Goal: Information Seeking & Learning: Learn about a topic

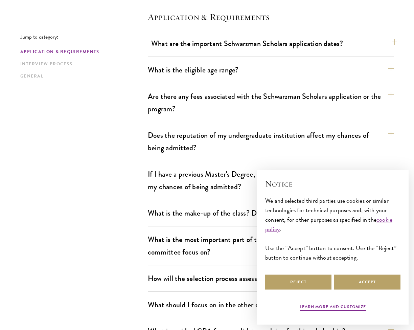
click at [255, 44] on button "What are the important Schwarzman Scholars application dates?" at bounding box center [274, 43] width 246 height 15
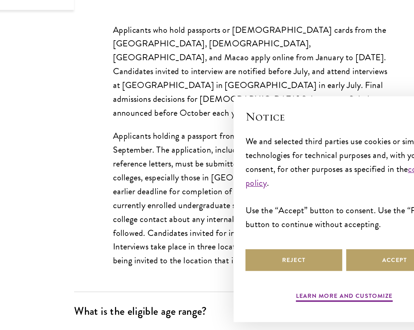
scroll to position [142, 0]
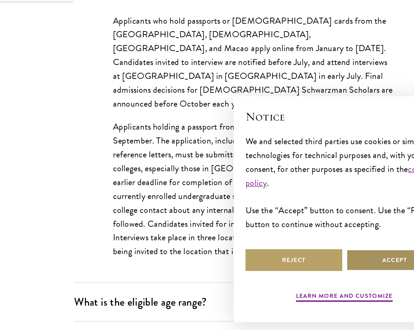
click at [334, 274] on button "Accept" at bounding box center [367, 281] width 66 height 15
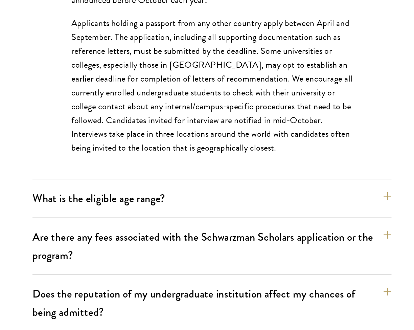
scroll to position [213, 0]
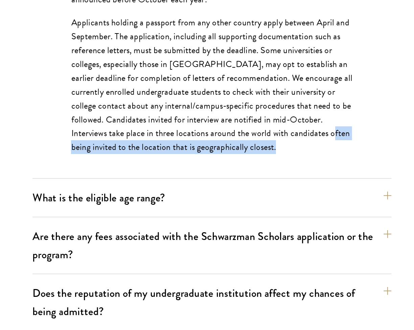
click at [226, 115] on p "Applicants holding a passport from any other country apply between April and Se…" at bounding box center [270, 162] width 193 height 95
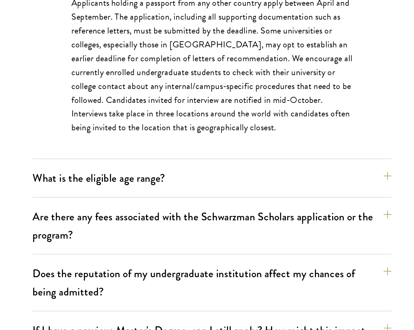
scroll to position [227, 0]
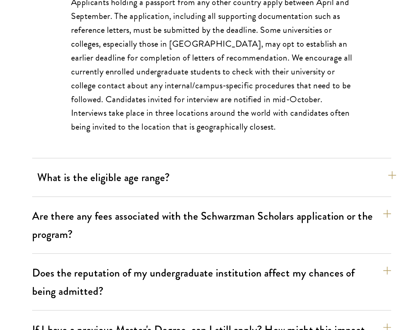
click at [151, 218] on button "What is the eligible age range?" at bounding box center [274, 225] width 246 height 15
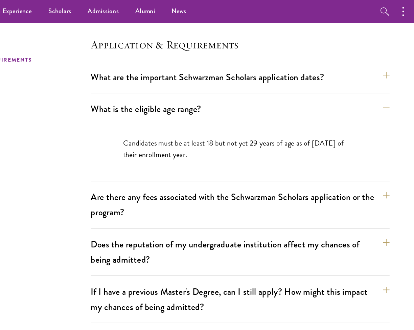
scroll to position [164, 0]
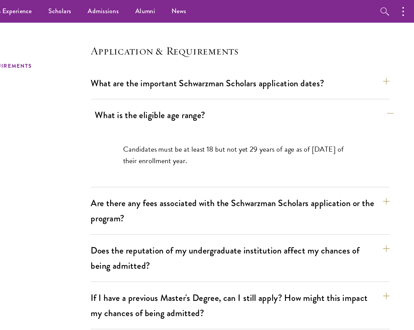
click at [188, 99] on button "What is the eligible age range?" at bounding box center [274, 94] width 246 height 15
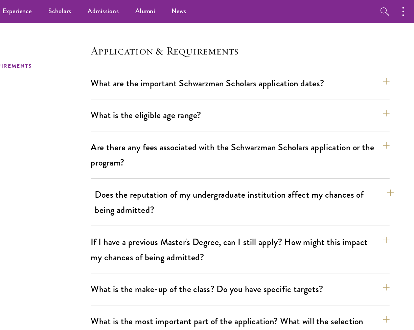
click at [193, 170] on button "Does the reputation of my undergraduate institution affect my chances of being …" at bounding box center [274, 166] width 246 height 28
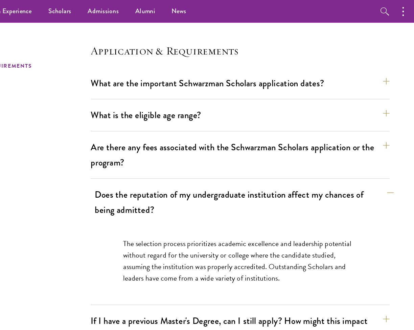
click at [193, 170] on button "Does the reputation of my undergraduate institution affect my chances of being …" at bounding box center [274, 166] width 246 height 28
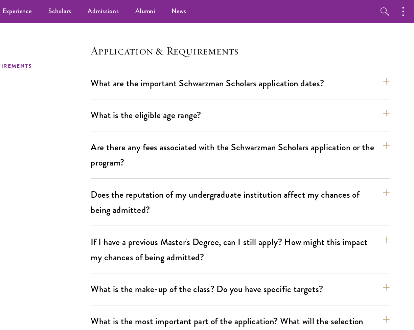
click at [188, 118] on button "Are there any fees associated with the Schwarzman Scholars application or the p…" at bounding box center [274, 127] width 246 height 28
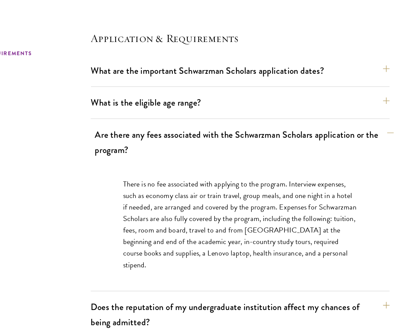
click at [190, 114] on button "Are there any fees associated with the Schwarzman Scholars application or the p…" at bounding box center [274, 127] width 246 height 28
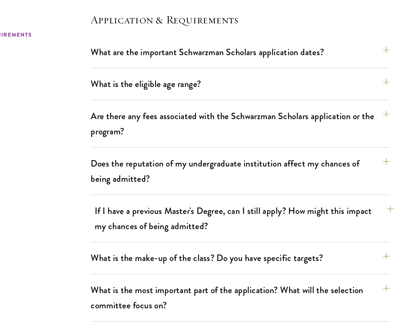
click at [177, 191] on button "If I have a previous Master's Degree, can I still apply? How might this impact …" at bounding box center [274, 205] width 246 height 28
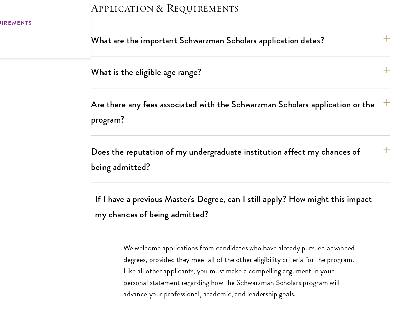
click at [168, 191] on button "If I have a previous Master's Degree, can I still apply? How might this impact …" at bounding box center [274, 205] width 246 height 28
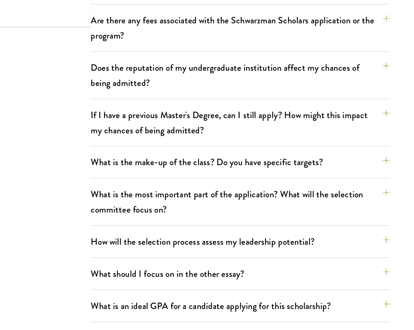
scroll to position [214, 0]
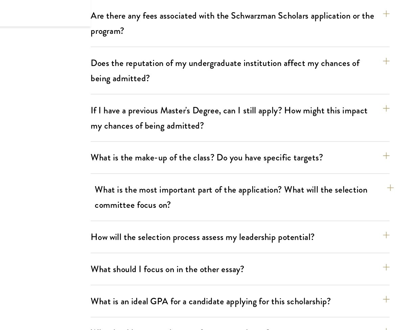
click at [163, 207] on button "What is the most important part of the application? What will the selection com…" at bounding box center [274, 221] width 246 height 28
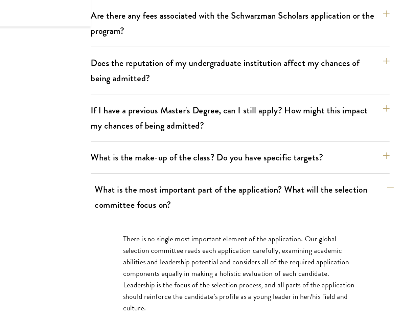
click at [163, 207] on button "What is the most important part of the application? What will the selection com…" at bounding box center [274, 221] width 246 height 28
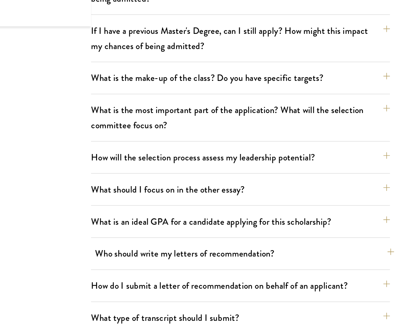
scroll to position [285, 0]
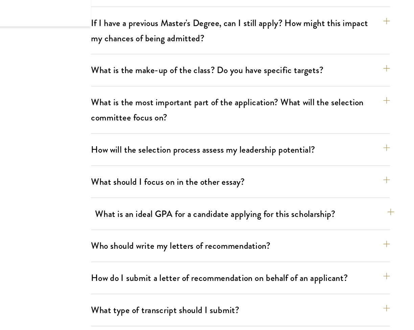
click at [173, 227] on button "What is an ideal GPA for a candidate applying for this scholarship?" at bounding box center [274, 234] width 246 height 15
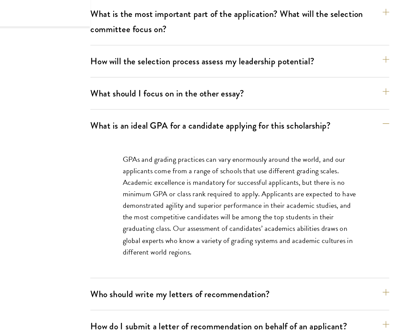
scroll to position [358, 0]
click at [176, 154] on button "What is an ideal GPA for a candidate applying for this scholarship?" at bounding box center [274, 161] width 246 height 15
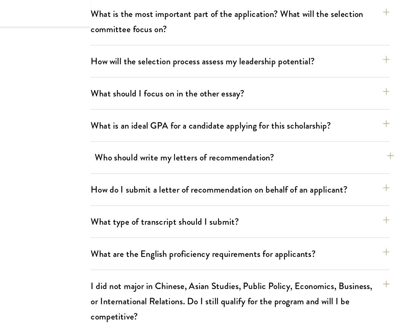
click at [169, 180] on button "Who should write my letters of recommendation?" at bounding box center [274, 187] width 246 height 15
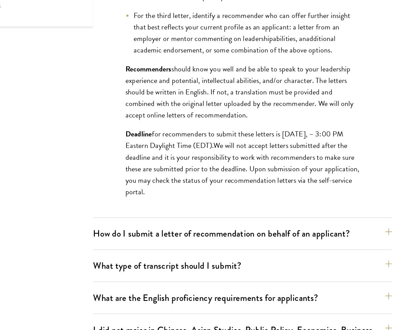
scroll to position [617, 0]
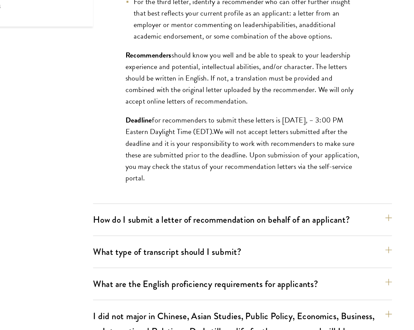
click at [148, 231] on div "How do I submit a letter of recommendation on behalf of an applicant? All recom…" at bounding box center [271, 241] width 246 height 21
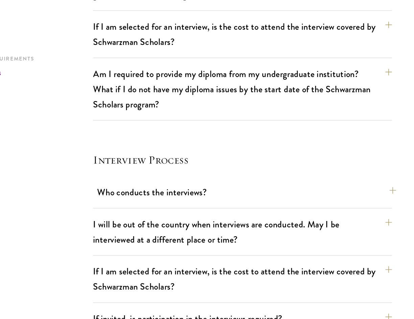
scroll to position [127, 0]
